Goal: Task Accomplishment & Management: Manage account settings

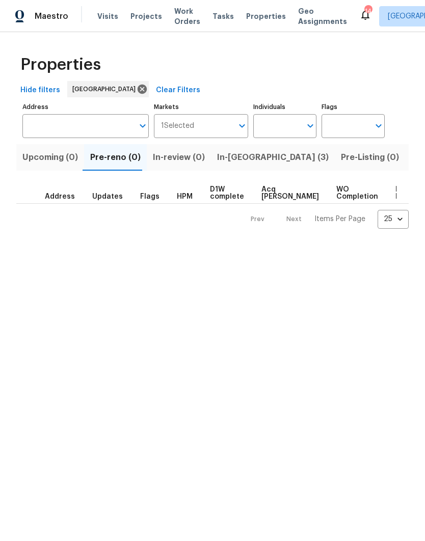
click at [103, 12] on span "Visits" at bounding box center [107, 16] width 21 height 10
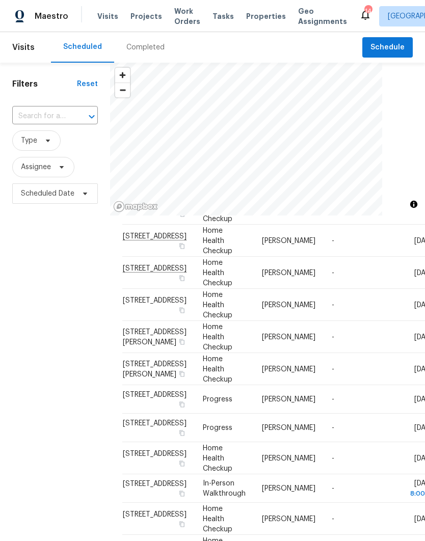
scroll to position [183, 0]
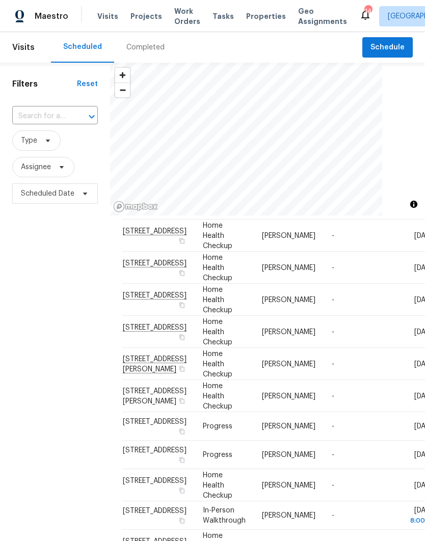
click at [0, 0] on icon at bounding box center [0, 0] width 0 height 0
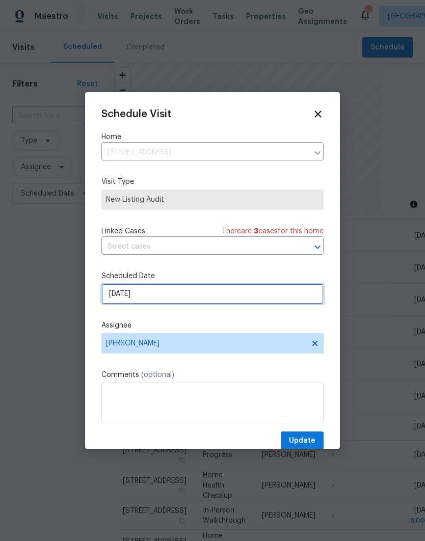
click at [257, 289] on input "[DATE]" at bounding box center [212, 294] width 222 height 20
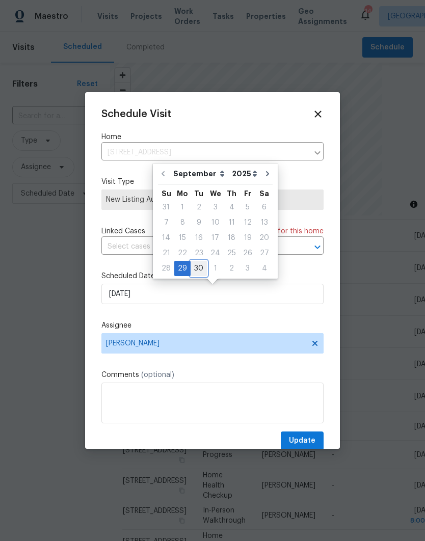
click at [198, 266] on div "30" at bounding box center [199, 268] width 16 height 14
type input "[DATE]"
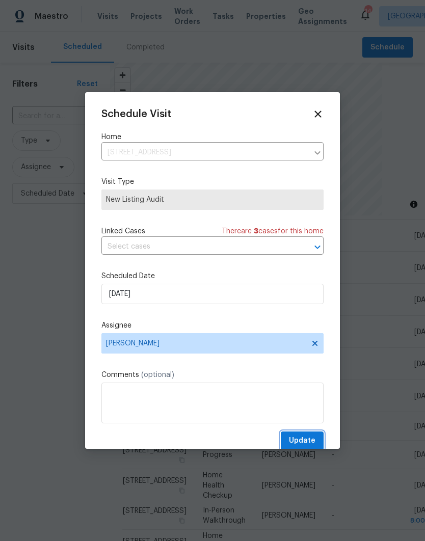
click at [303, 442] on span "Update" at bounding box center [302, 441] width 26 height 13
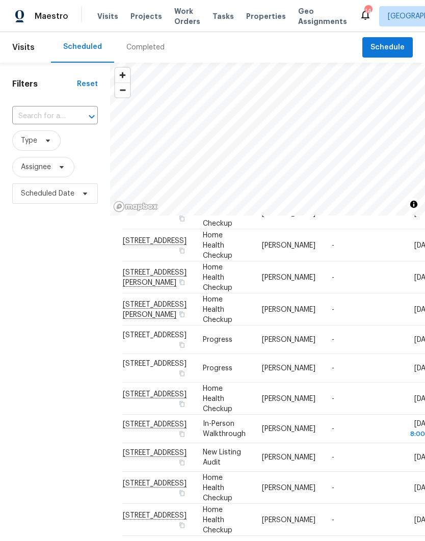
scroll to position [637, 0]
click at [137, 18] on span "Projects" at bounding box center [146, 16] width 32 height 10
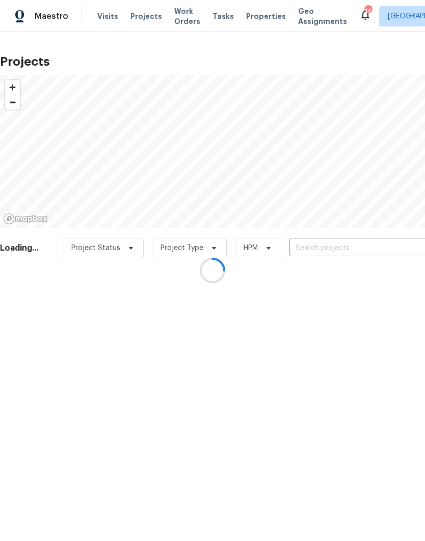
click at [258, 18] on div at bounding box center [212, 270] width 425 height 541
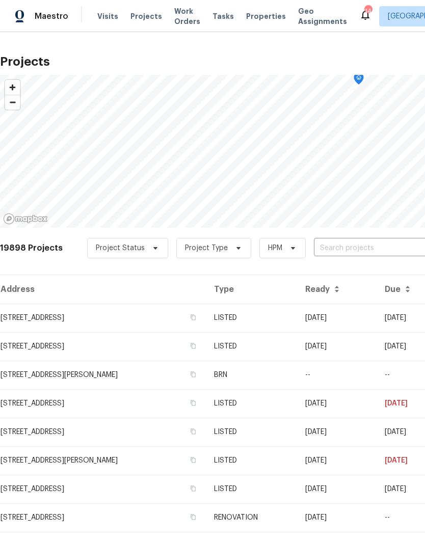
click at [256, 17] on span "Properties" at bounding box center [266, 16] width 40 height 10
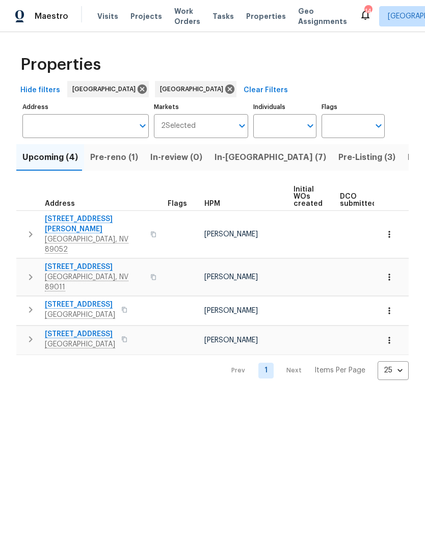
click at [232, 168] on button "In-reno (7)" at bounding box center [270, 157] width 124 height 26
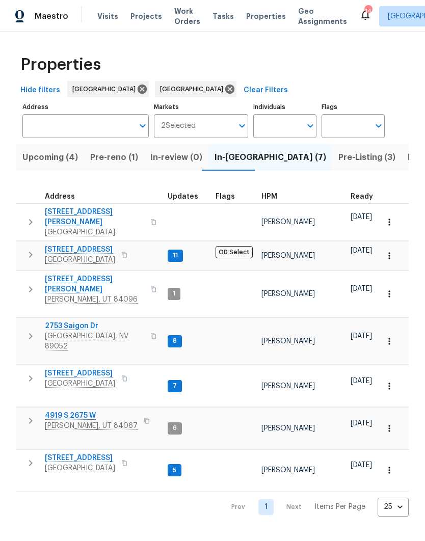
click at [56, 321] on span "2753 Saigon Dr" at bounding box center [94, 326] width 99 height 10
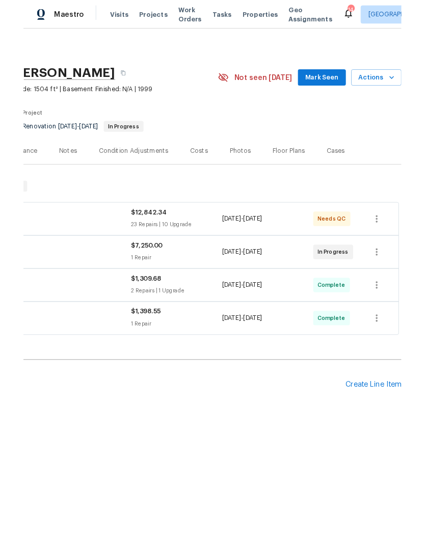
scroll to position [0, 151]
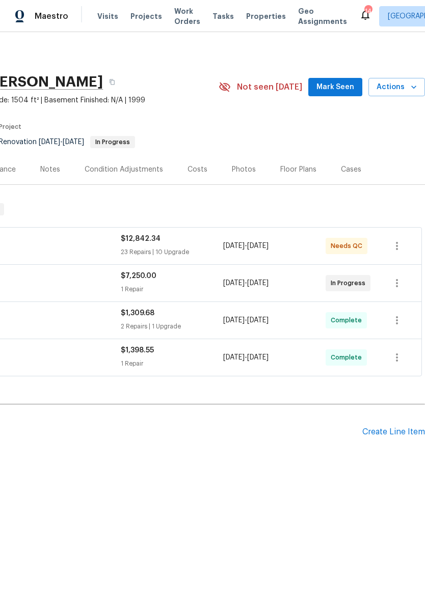
click at [404, 91] on span "Actions" at bounding box center [396, 87] width 40 height 13
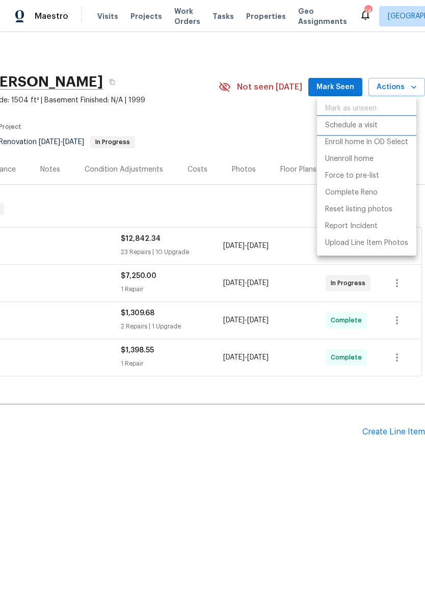
click at [391, 120] on li "Schedule a visit" at bounding box center [366, 125] width 99 height 17
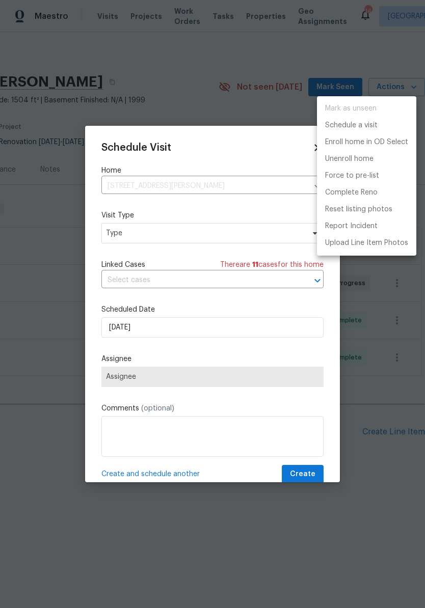
click at [255, 225] on div at bounding box center [212, 304] width 425 height 608
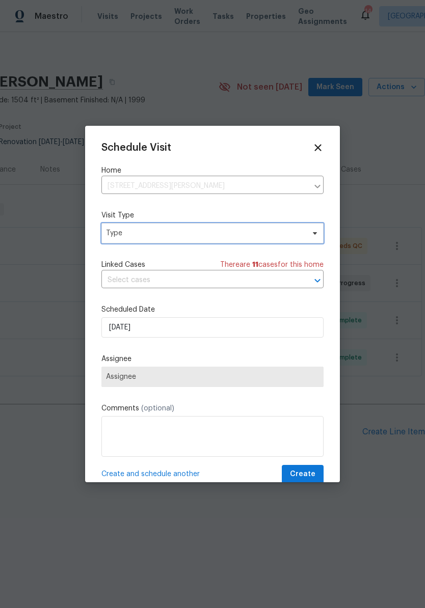
click at [261, 230] on span "Type" at bounding box center [205, 233] width 198 height 10
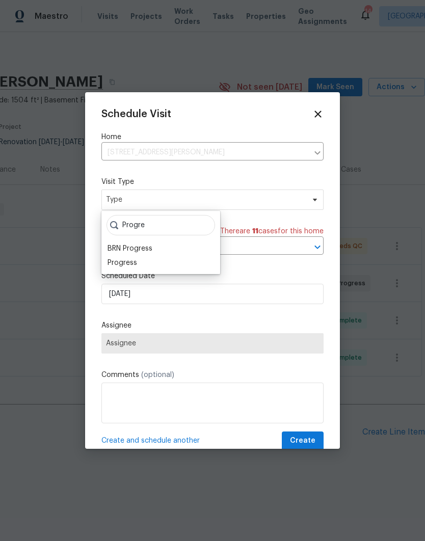
type input "Progre"
click at [181, 256] on div "Progress" at bounding box center [160, 263] width 113 height 14
click at [181, 263] on div "Progress" at bounding box center [160, 263] width 113 height 14
click at [117, 264] on div "Progress" at bounding box center [122, 263] width 30 height 10
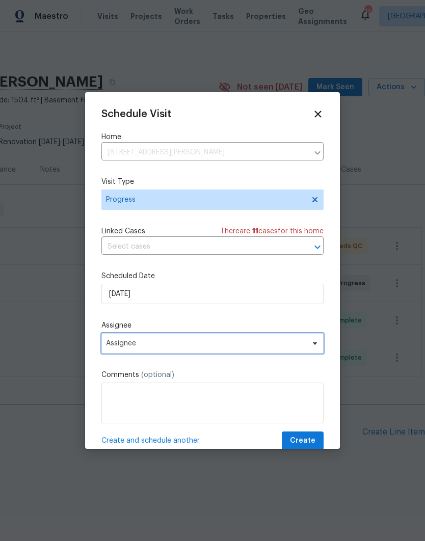
click at [266, 342] on span "Assignee" at bounding box center [206, 343] width 200 height 8
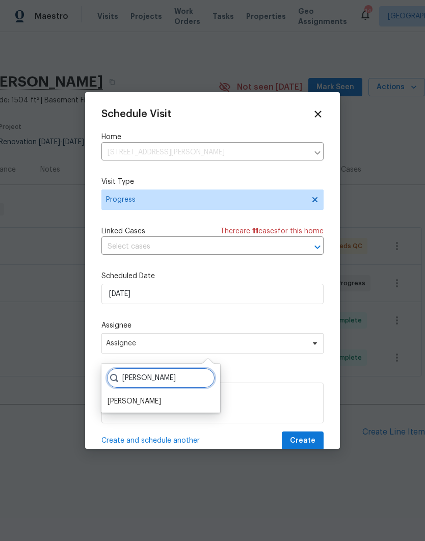
type input "[PERSON_NAME]"
click at [122, 405] on div "[PERSON_NAME]" at bounding box center [133, 401] width 53 height 10
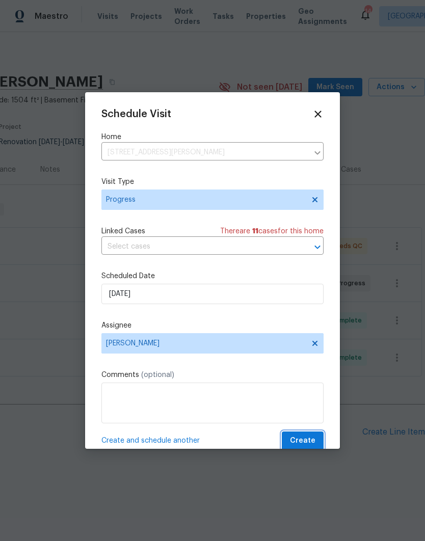
click at [312, 442] on span "Create" at bounding box center [302, 441] width 25 height 13
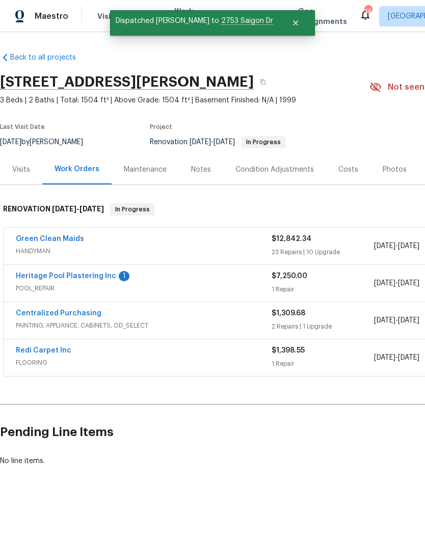
scroll to position [0, 0]
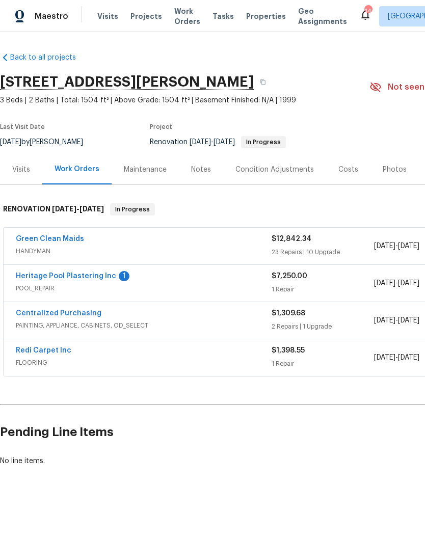
click at [350, 166] on div "Costs" at bounding box center [348, 170] width 20 height 10
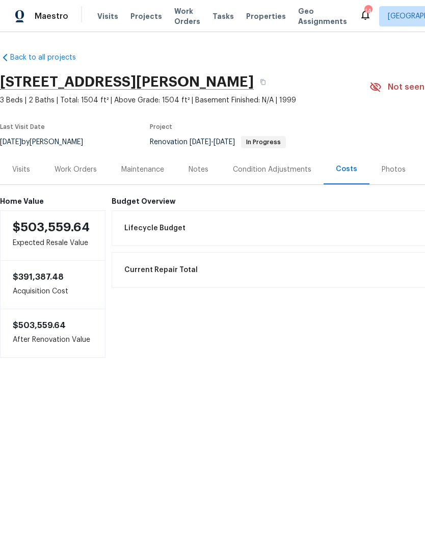
click at [64, 163] on div "Work Orders" at bounding box center [75, 169] width 67 height 30
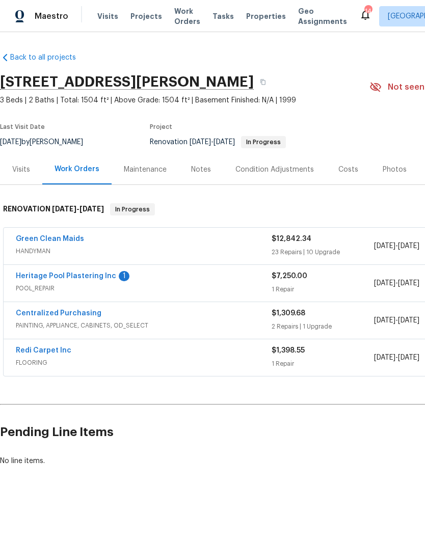
click at [63, 279] on link "Heritage Pool Plastering Inc" at bounding box center [66, 276] width 100 height 7
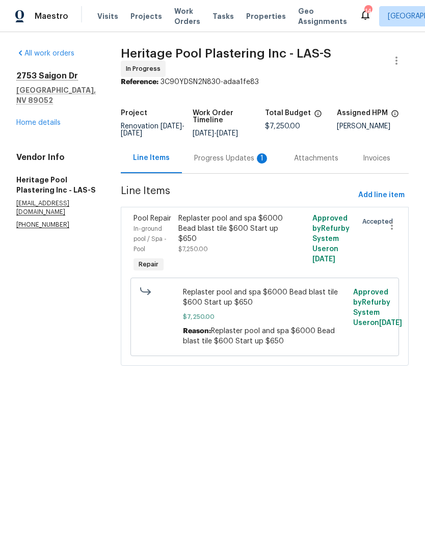
click at [237, 173] on div "Progress Updates 1" at bounding box center [232, 158] width 100 height 30
